Goal: Information Seeking & Learning: Learn about a topic

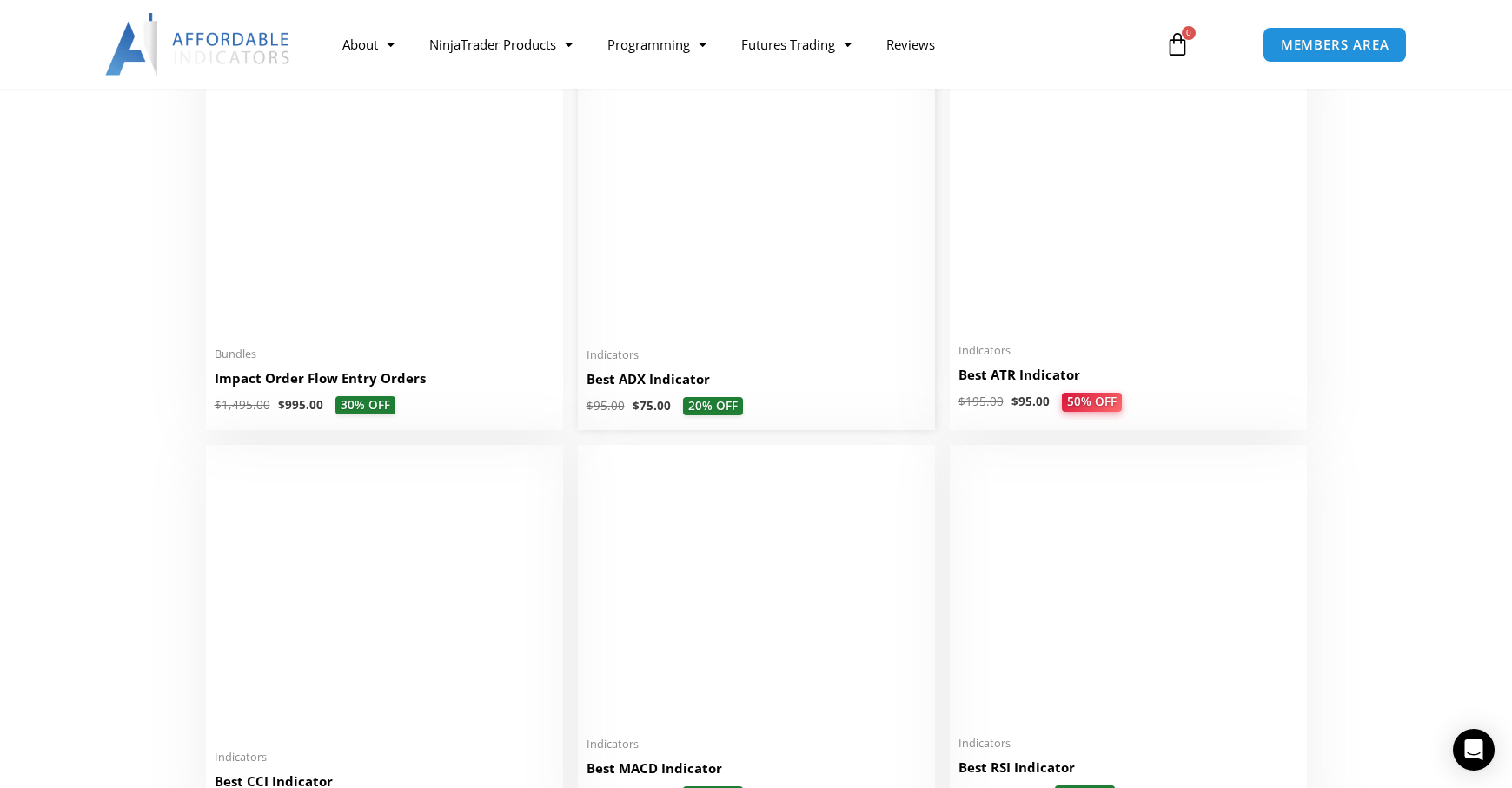
scroll to position [3330, 0]
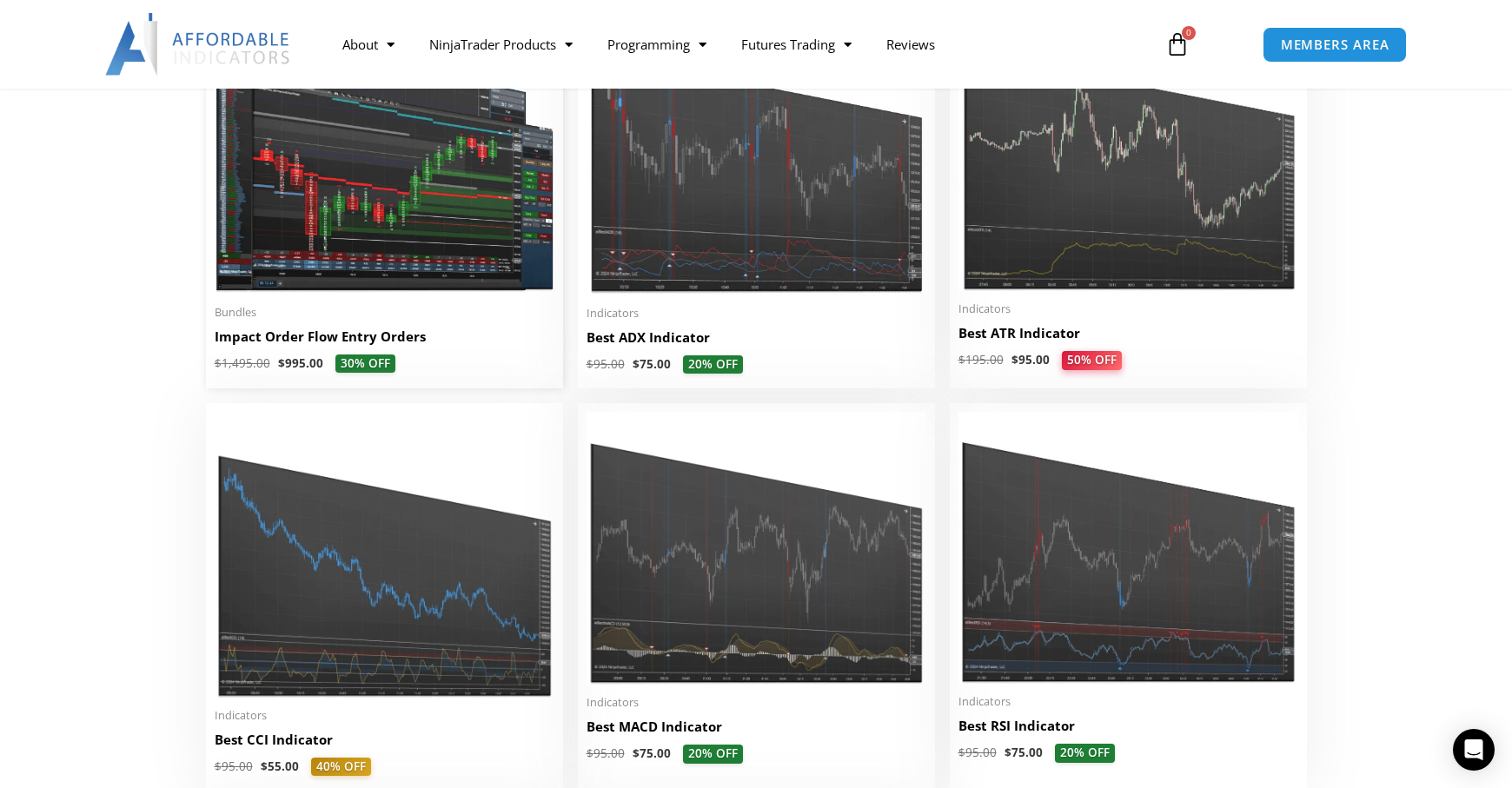
click at [412, 211] on img at bounding box center [384, 150] width 340 height 287
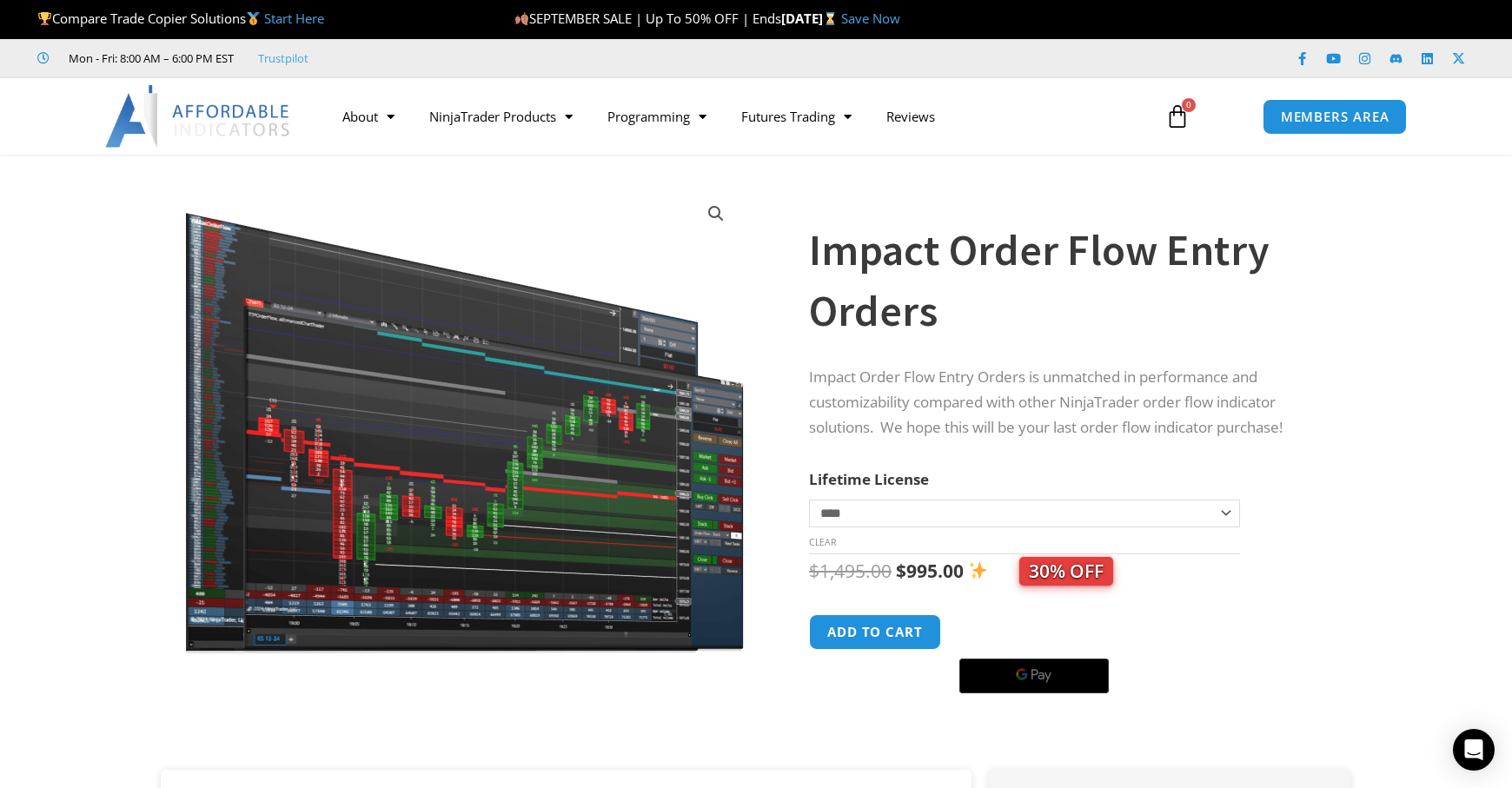
click at [631, 482] on img at bounding box center [464, 420] width 563 height 475
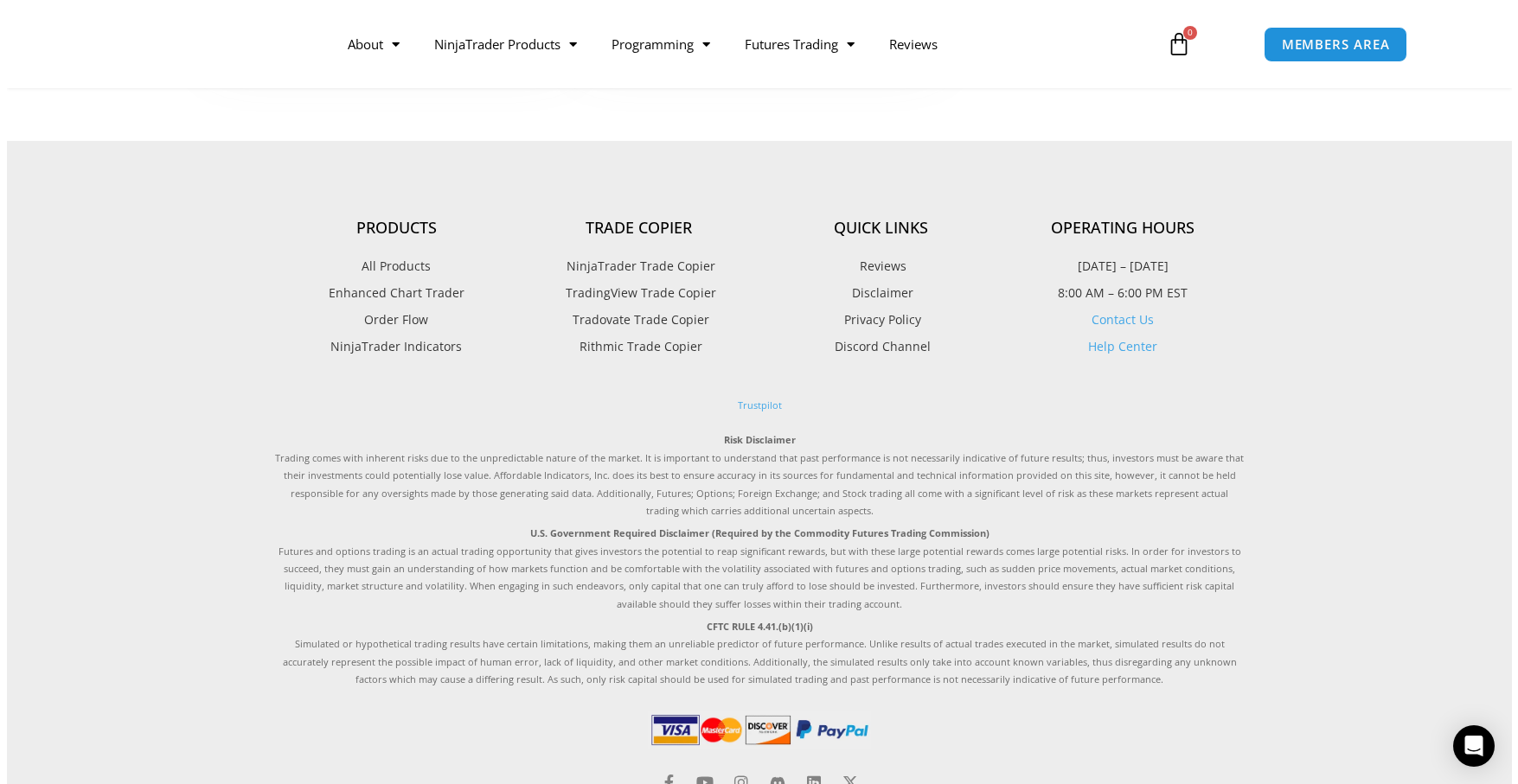
scroll to position [4465, 0]
